Goal: Information Seeking & Learning: Learn about a topic

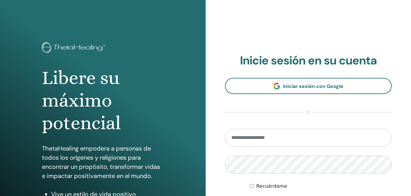
click at [270, 136] on input "email" at bounding box center [308, 138] width 167 height 18
type input "**********"
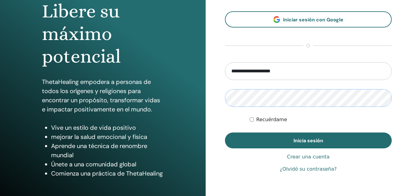
scroll to position [68, 0]
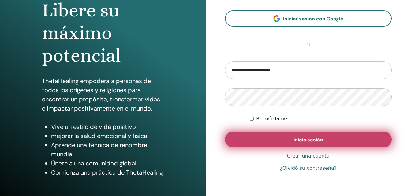
click at [301, 137] on span "Inicia sesión" at bounding box center [308, 140] width 30 height 6
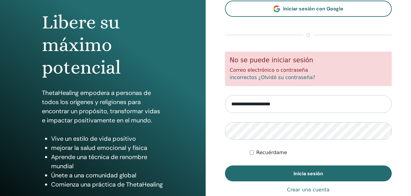
scroll to position [56, 0]
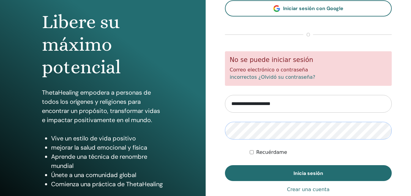
click at [225, 166] on button "Inicia sesión" at bounding box center [308, 174] width 167 height 16
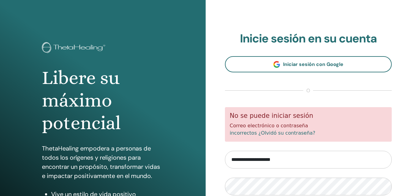
scroll to position [14, 0]
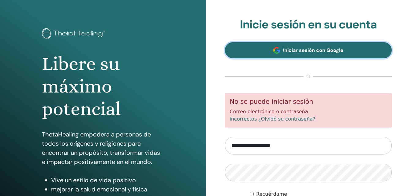
click at [302, 54] on link "Iniciar sesión con Google" at bounding box center [308, 50] width 167 height 16
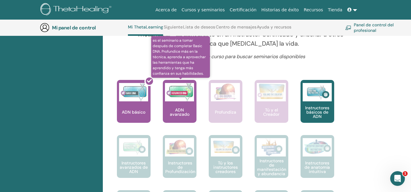
scroll to position [231, 0]
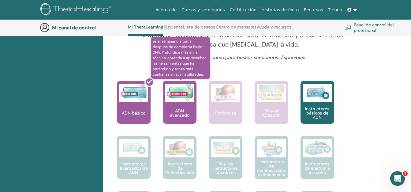
click at [179, 112] on div "ADN avanzado" at bounding box center [180, 102] width 34 height 43
click at [184, 101] on img at bounding box center [179, 93] width 29 height 18
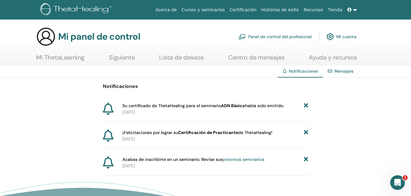
click at [251, 9] on link "Certificación" at bounding box center [243, 9] width 32 height 11
